Goal: Transaction & Acquisition: Purchase product/service

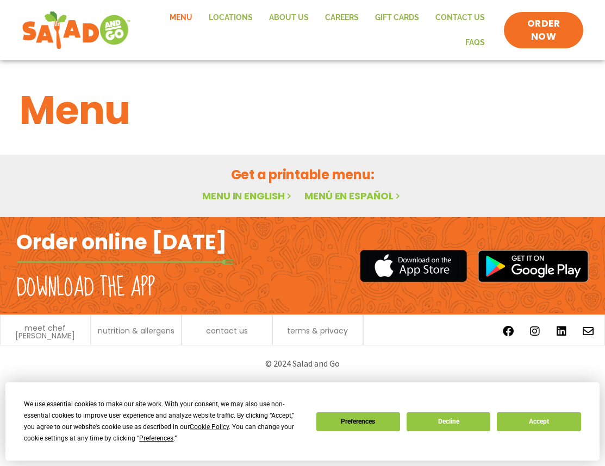
click at [264, 394] on div "We use essential cookies to make our site work. With your consent, we may also …" at bounding box center [302, 422] width 594 height 78
click at [461, 426] on button "Decline" at bounding box center [449, 422] width 84 height 19
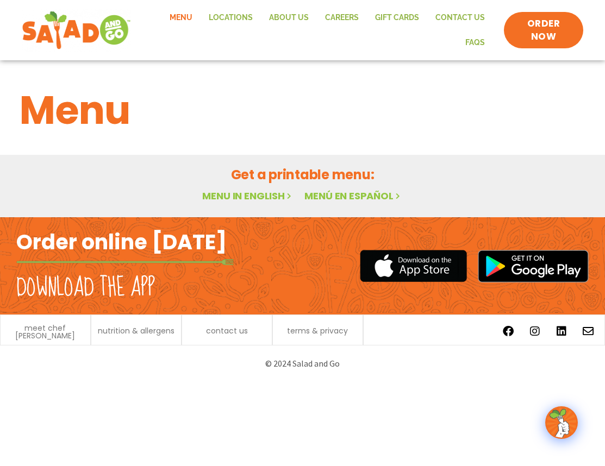
click at [294, 382] on html "Menu Locations About Us Careers GIFT CARDS Contact Us FAQs Menu Menu Locations …" at bounding box center [302, 191] width 605 height 382
click at [252, 194] on link "Menu in English" at bounding box center [247, 196] width 91 height 14
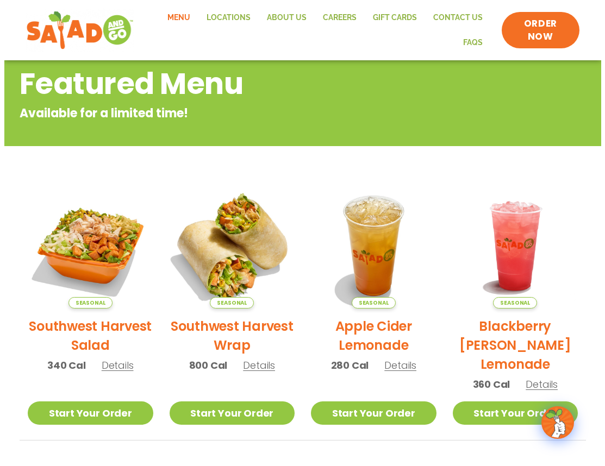
scroll to position [127, 0]
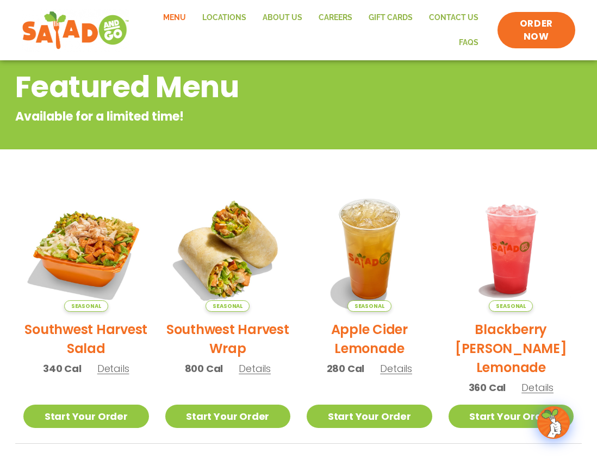
click at [132, 331] on h2 "Southwest Harvest Salad" at bounding box center [86, 339] width 126 height 38
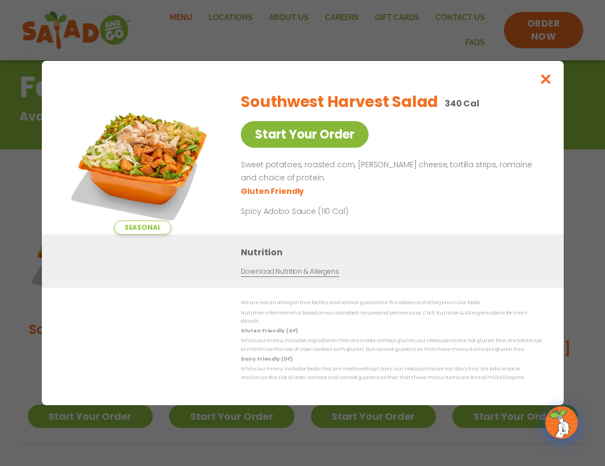
click at [332, 141] on link "Start Your Order" at bounding box center [305, 134] width 128 height 27
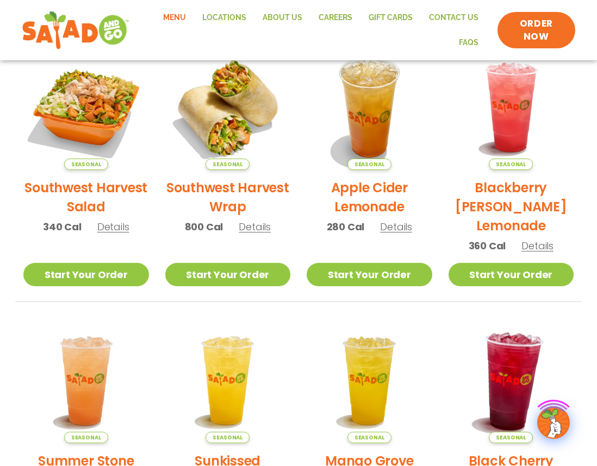
scroll to position [272, 0]
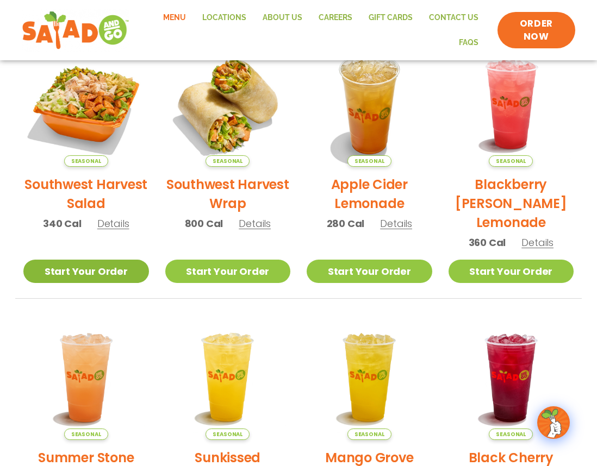
click at [86, 270] on link "Start Your Order" at bounding box center [86, 271] width 126 height 23
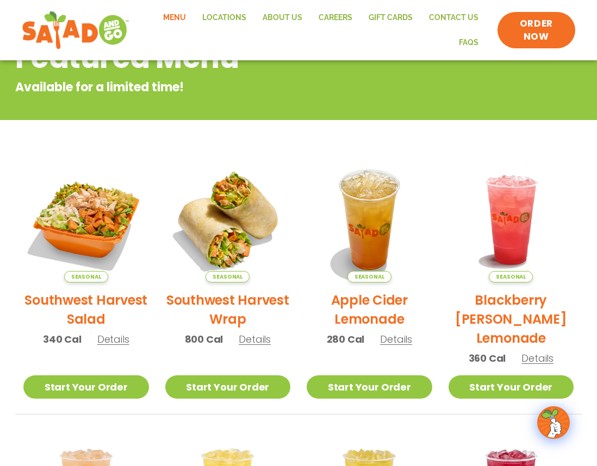
scroll to position [72, 0]
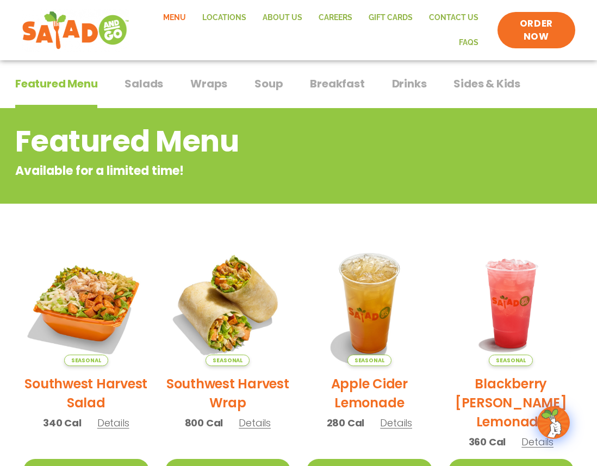
click at [135, 86] on span "Salads" at bounding box center [144, 84] width 39 height 16
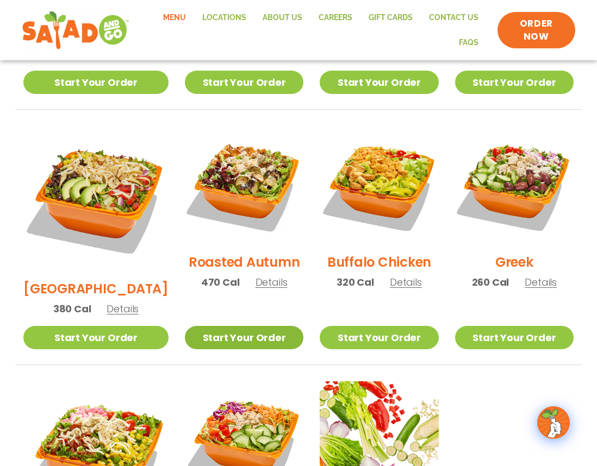
scroll to position [507, 0]
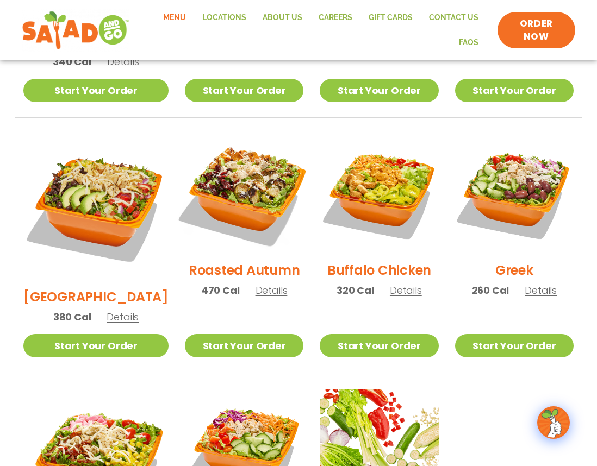
click at [248, 168] on img at bounding box center [244, 193] width 139 height 139
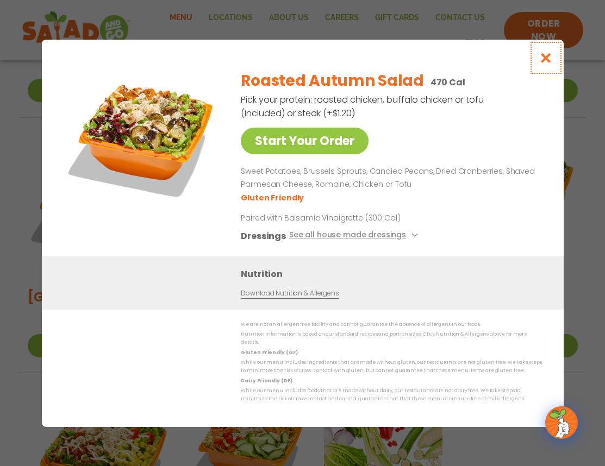
click at [548, 64] on icon "Close modal" at bounding box center [546, 57] width 14 height 11
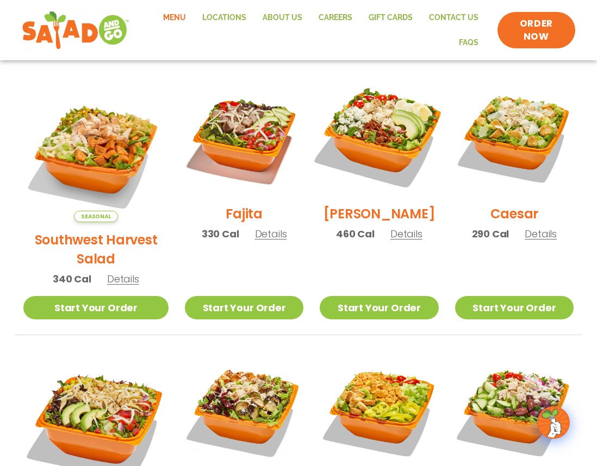
scroll to position [72, 0]
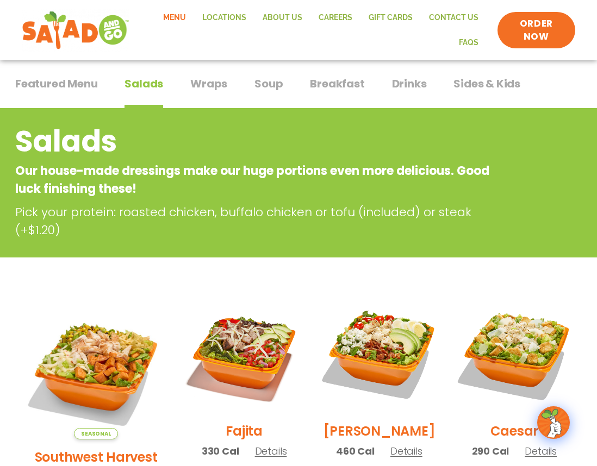
click at [208, 87] on span "Wraps" at bounding box center [208, 84] width 37 height 16
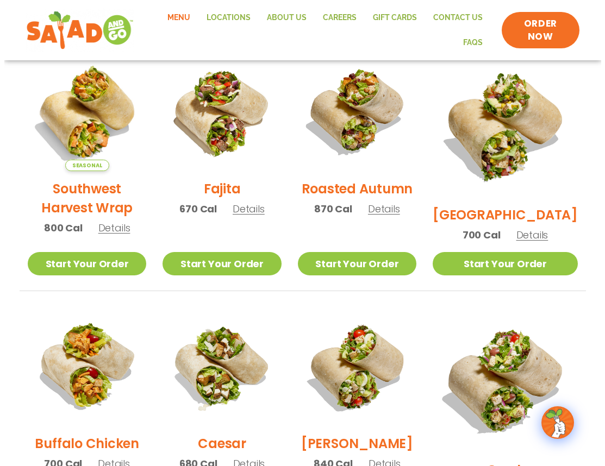
scroll to position [344, 0]
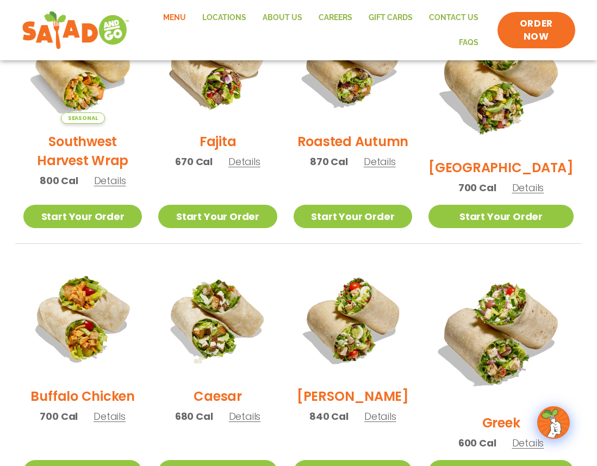
click at [497, 158] on h2 "[GEOGRAPHIC_DATA]" at bounding box center [500, 167] width 145 height 19
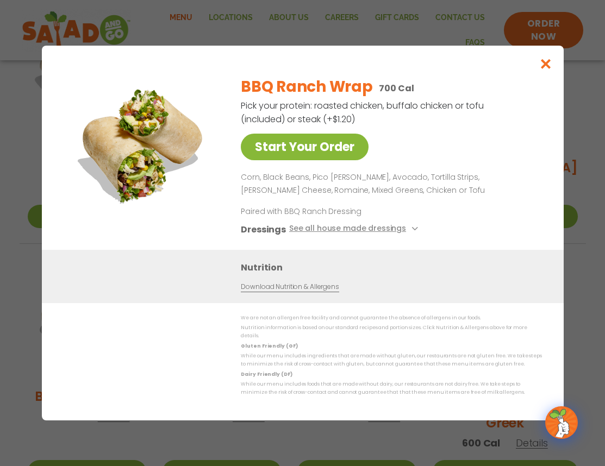
click at [345, 153] on link "Start Your Order" at bounding box center [305, 147] width 128 height 27
